Goal: Check status

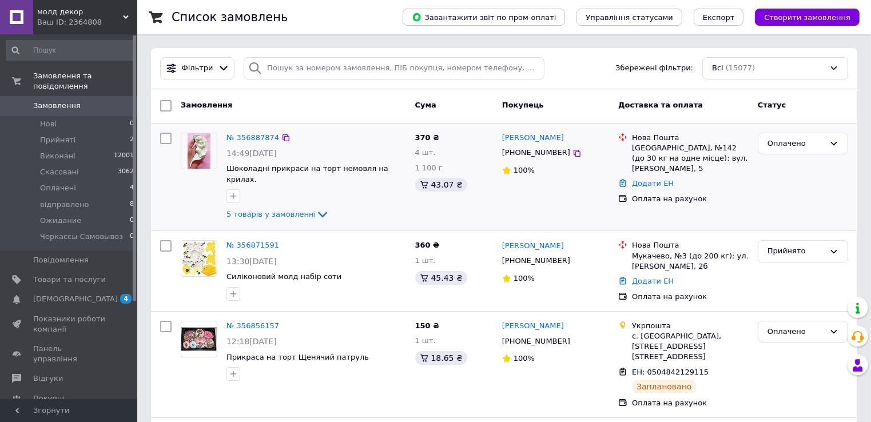
click at [193, 152] on img at bounding box center [199, 150] width 23 height 35
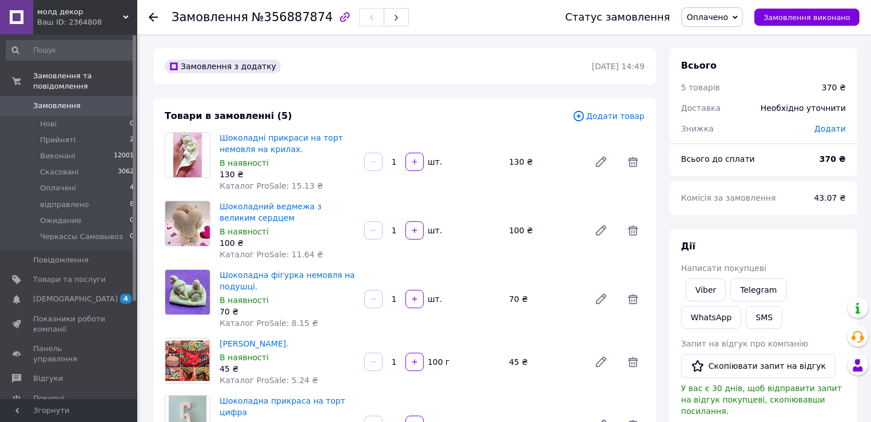
click at [93, 101] on span "Замовлення" at bounding box center [69, 106] width 73 height 10
